Goal: Transaction & Acquisition: Purchase product/service

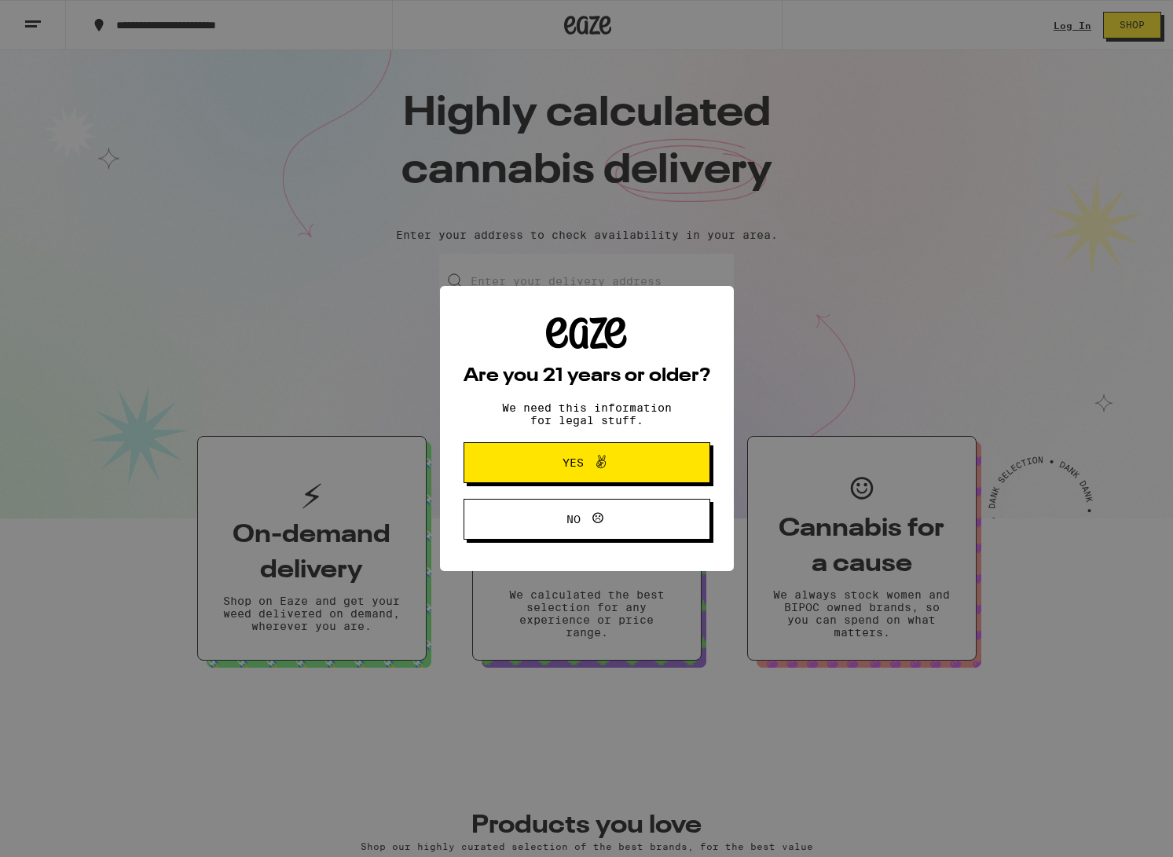
click at [610, 476] on button "Yes" at bounding box center [587, 462] width 247 height 41
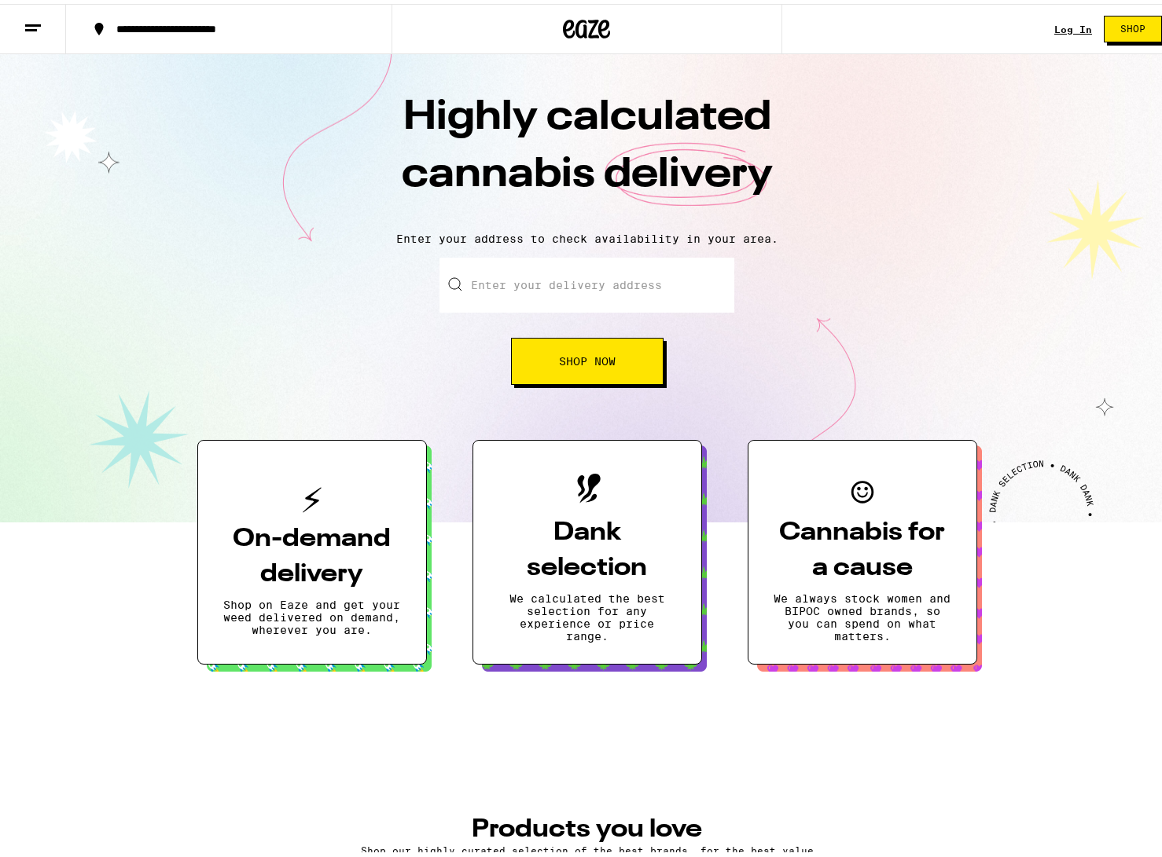
click at [34, 24] on icon at bounding box center [33, 24] width 19 height 19
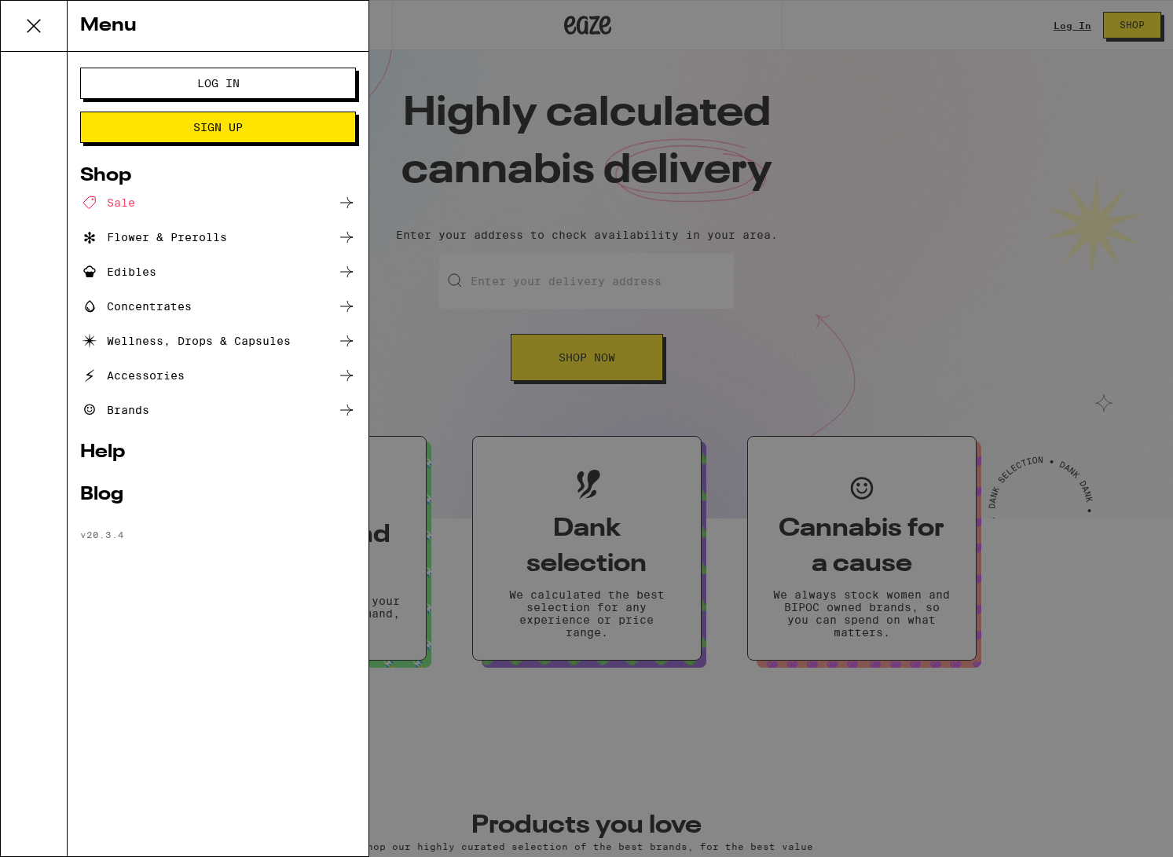
drag, startPoint x: 784, startPoint y: 310, endPoint x: 784, endPoint y: 322, distance: 12.6
click at [784, 310] on div "Menu Log In Sign Up Shop Sale Flower & Prerolls Edibles Concentrates Wellness, …" at bounding box center [586, 428] width 1173 height 857
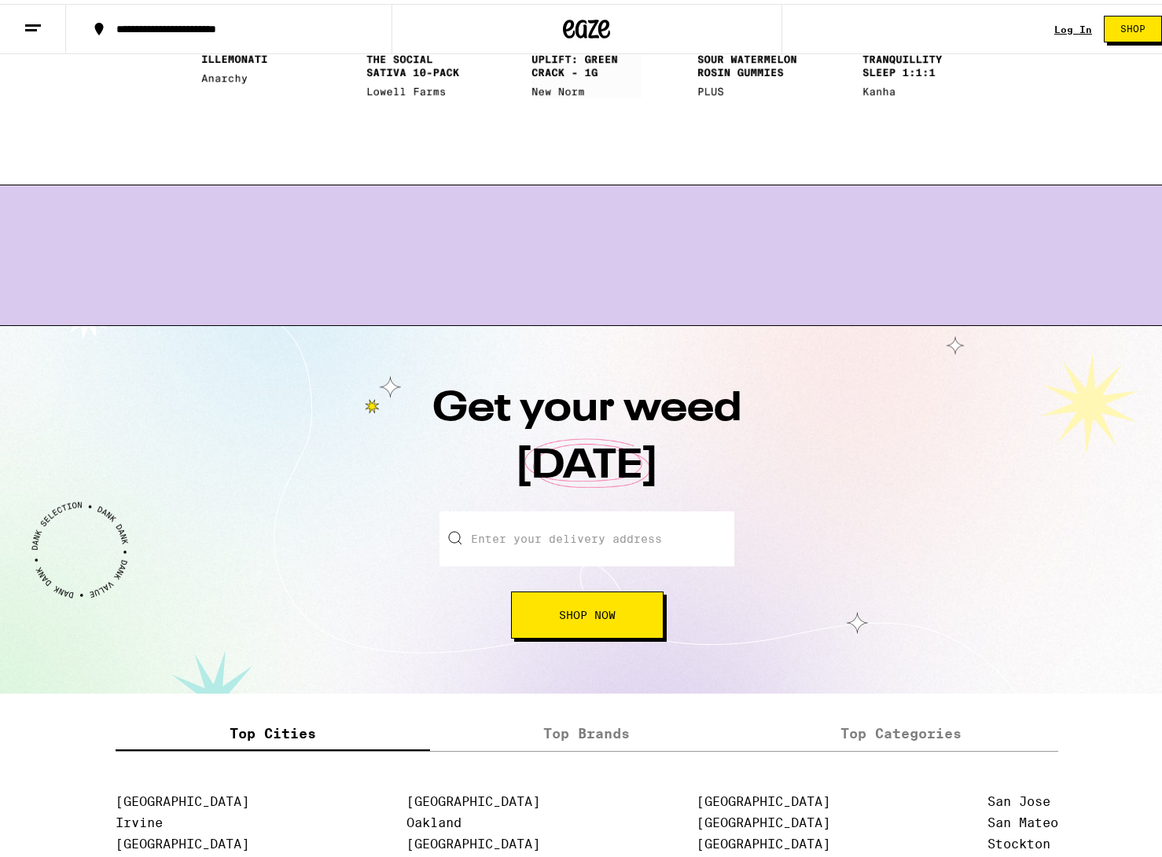
scroll to position [1756, 0]
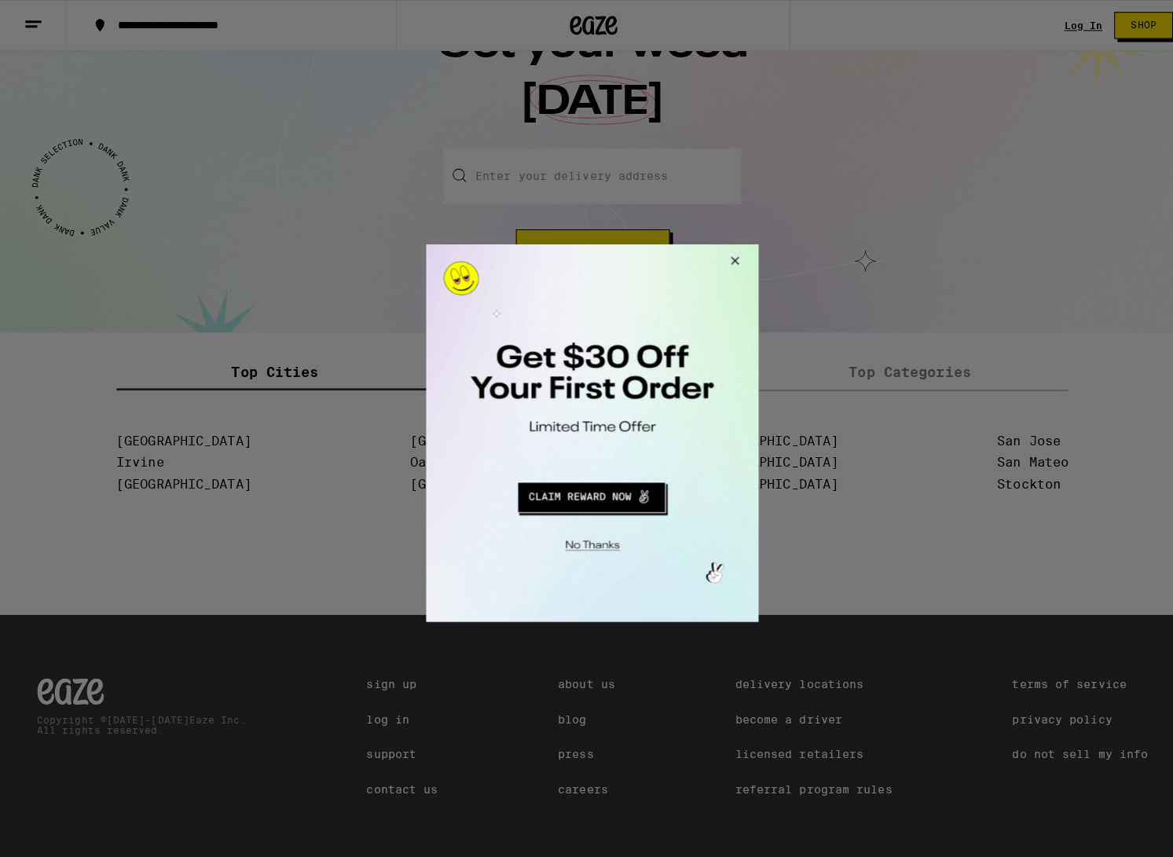
click at [734, 261] on button "Close Modal" at bounding box center [729, 263] width 42 height 38
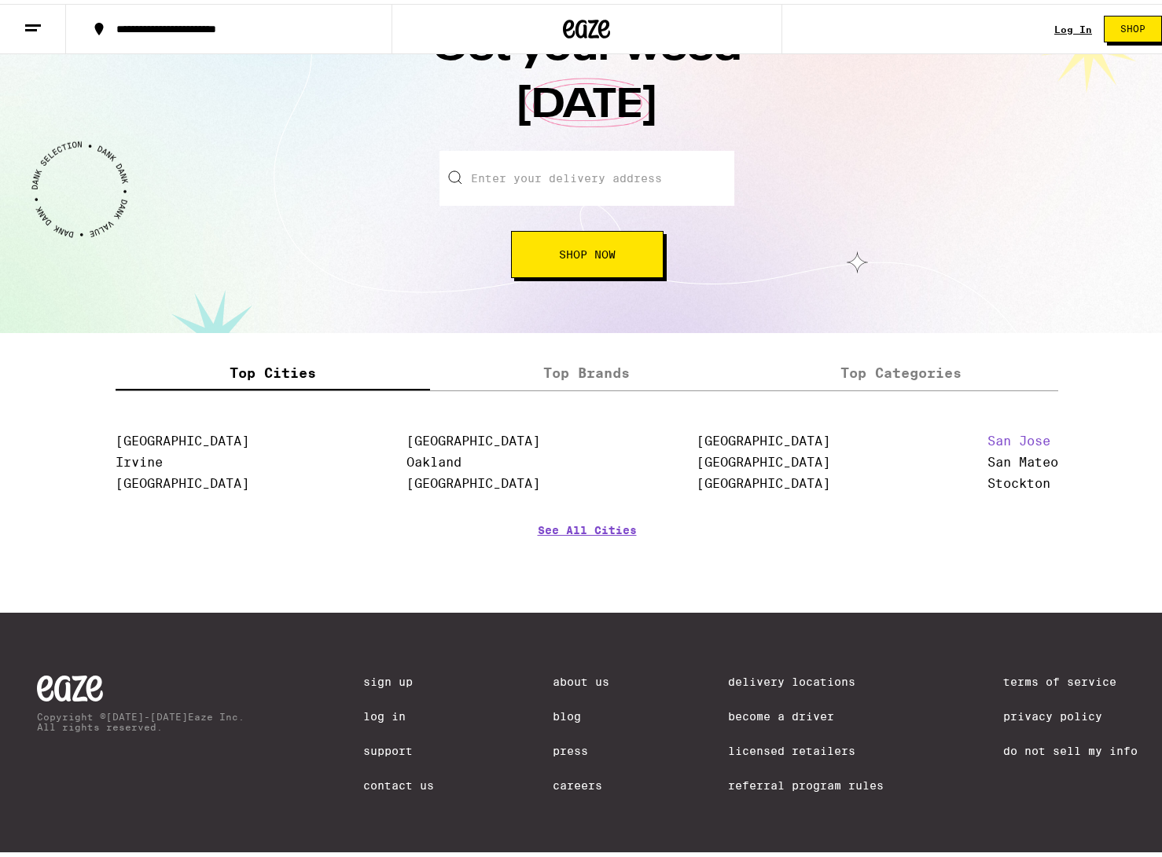
click at [1038, 431] on link "San Jose" at bounding box center [1018, 437] width 63 height 15
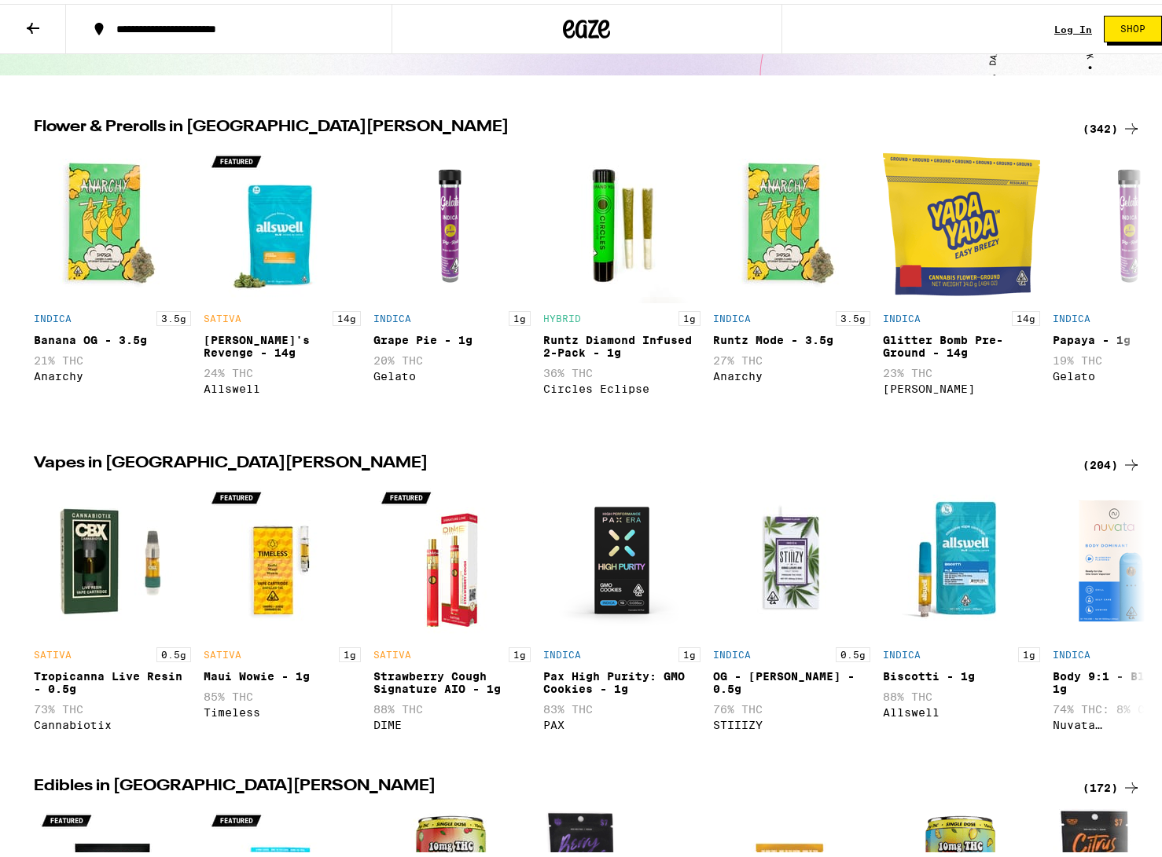
scroll to position [434, 0]
